Goal: Task Accomplishment & Management: Manage account settings

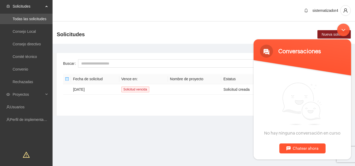
click at [340, 33] on div "Minimizar ventana de chat en vivo" at bounding box center [343, 29] width 13 height 13
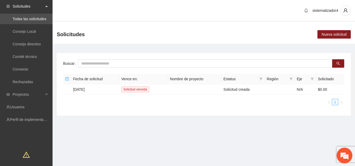
click at [227, 44] on main "Buscar Fecha de solicitud Vence en: Nombre de proyecto Estatus Región Eje Solic…" at bounding box center [204, 82] width 303 height 77
click at [34, 20] on link "Todas las solicitudes" at bounding box center [30, 19] width 34 height 4
click at [28, 19] on link "Todas las solicitudes" at bounding box center [30, 19] width 34 height 4
click at [25, 71] on link "Convenio" at bounding box center [21, 69] width 16 height 4
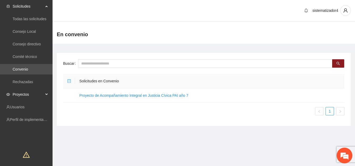
click at [28, 93] on span "Proyectos" at bounding box center [28, 94] width 31 height 11
click at [19, 143] on link "Perfil de implementadora" at bounding box center [30, 145] width 41 height 4
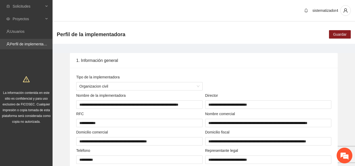
click at [39, 45] on link "Perfil de implementadora" at bounding box center [30, 44] width 41 height 4
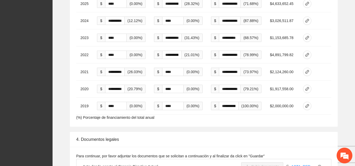
scroll to position [1447, 0]
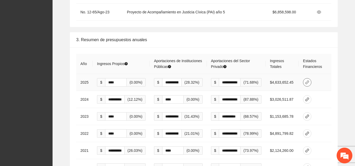
click at [306, 78] on button "button" at bounding box center [307, 82] width 8 height 8
click at [320, 74] on td at bounding box center [315, 82] width 33 height 17
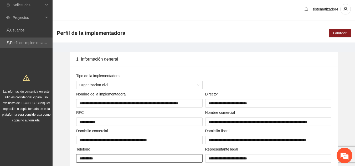
scroll to position [0, 0]
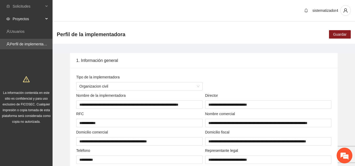
click at [23, 19] on span "Proyectos" at bounding box center [28, 19] width 31 height 11
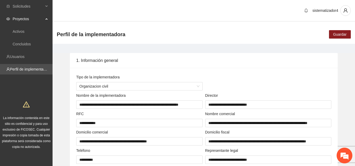
click at [217, 67] on div "1. Información general" at bounding box center [203, 60] width 255 height 15
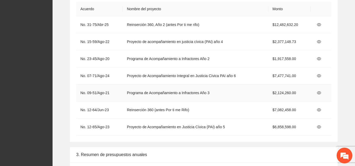
scroll to position [1394, 0]
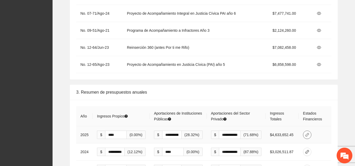
click at [305, 133] on span "link" at bounding box center [308, 135] width 8 height 4
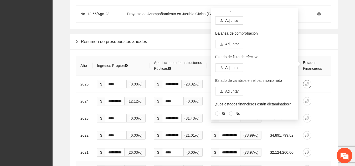
scroll to position [1447, 0]
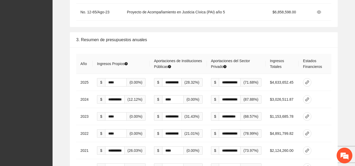
click at [344, 67] on div "**********" at bounding box center [204, 118] width 294 height 173
click at [310, 98] on icon "link" at bounding box center [307, 100] width 4 height 4
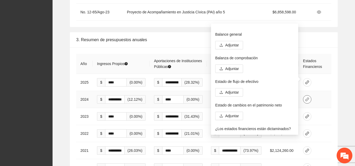
scroll to position [28, 0]
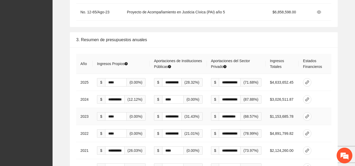
click at [323, 108] on td at bounding box center [315, 116] width 33 height 17
click at [306, 108] on td at bounding box center [315, 116] width 33 height 17
click at [307, 113] on button "button" at bounding box center [307, 117] width 8 height 8
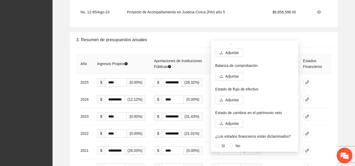
click at [339, 113] on div "**********" at bounding box center [204, 118] width 294 height 173
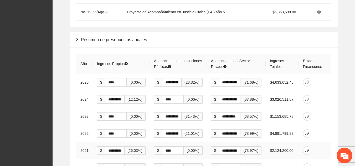
click at [303, 143] on td at bounding box center [315, 151] width 33 height 17
click at [308, 149] on icon "link" at bounding box center [307, 151] width 4 height 4
click at [329, 143] on td at bounding box center [315, 151] width 33 height 17
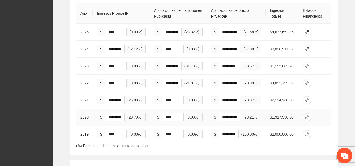
scroll to position [1499, 0]
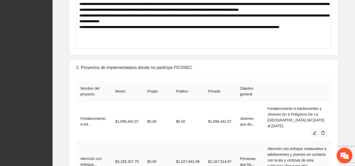
scroll to position [868, 0]
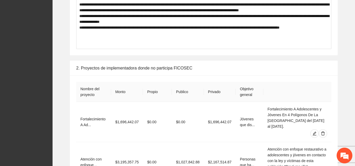
click at [122, 69] on div "2. Proyectos de implementadora donde no participa FICOSEC" at bounding box center [203, 68] width 255 height 15
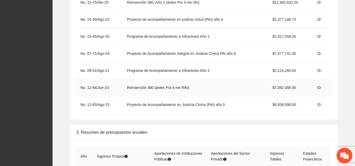
scroll to position [1420, 0]
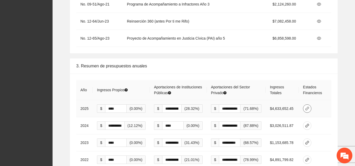
click at [306, 107] on icon "link" at bounding box center [307, 109] width 4 height 4
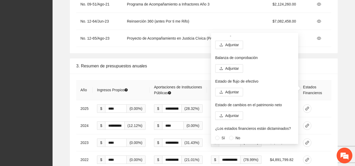
click at [324, 59] on div "3. Resumen de presupuestos anuales" at bounding box center [203, 66] width 255 height 15
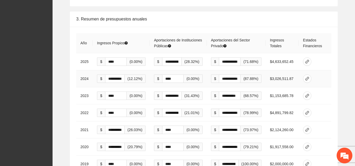
scroll to position [1473, 0]
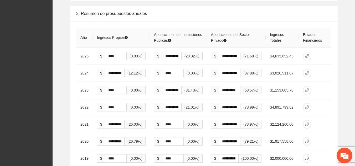
click at [334, 118] on div "**********" at bounding box center [204, 100] width 268 height 158
click at [307, 52] on button "button" at bounding box center [307, 56] width 8 height 8
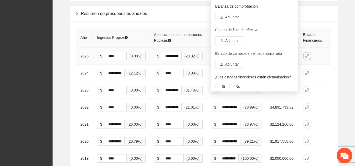
scroll to position [28, 0]
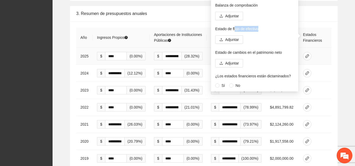
drag, startPoint x: 234, startPoint y: 30, endPoint x: 272, endPoint y: 34, distance: 37.6
click at [272, 34] on div "Estado de resultados Adjuntar Balance general Adjuntar Balanza de comprobación …" at bounding box center [254, 35] width 79 height 105
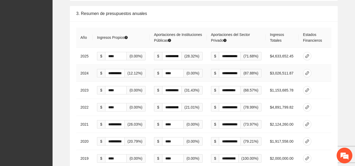
click at [321, 65] on td at bounding box center [315, 73] width 33 height 17
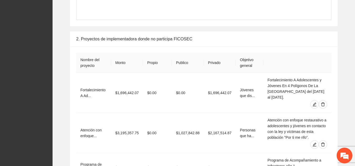
scroll to position [868, 0]
